Goal: Navigation & Orientation: Find specific page/section

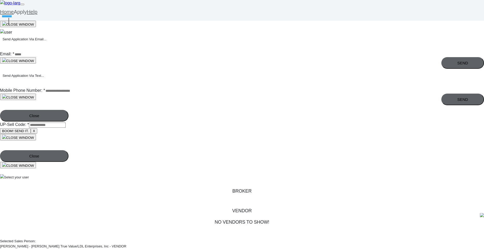
drag, startPoint x: 141, startPoint y: 52, endPoint x: 139, endPoint y: 60, distance: 8.4
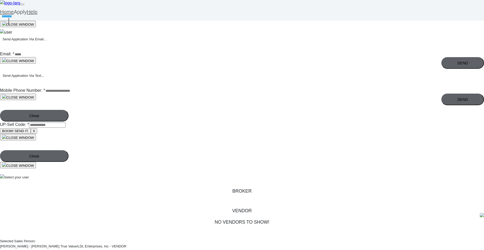
click at [14, 14] on link "Home" at bounding box center [7, 12] width 14 height 6
click at [12, 29] on img at bounding box center [6, 32] width 12 height 6
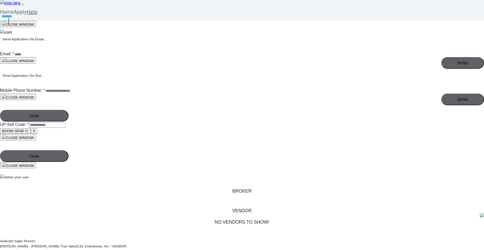
click at [14, 13] on link "Home" at bounding box center [7, 12] width 14 height 6
